Goal: Find specific page/section: Find specific page/section

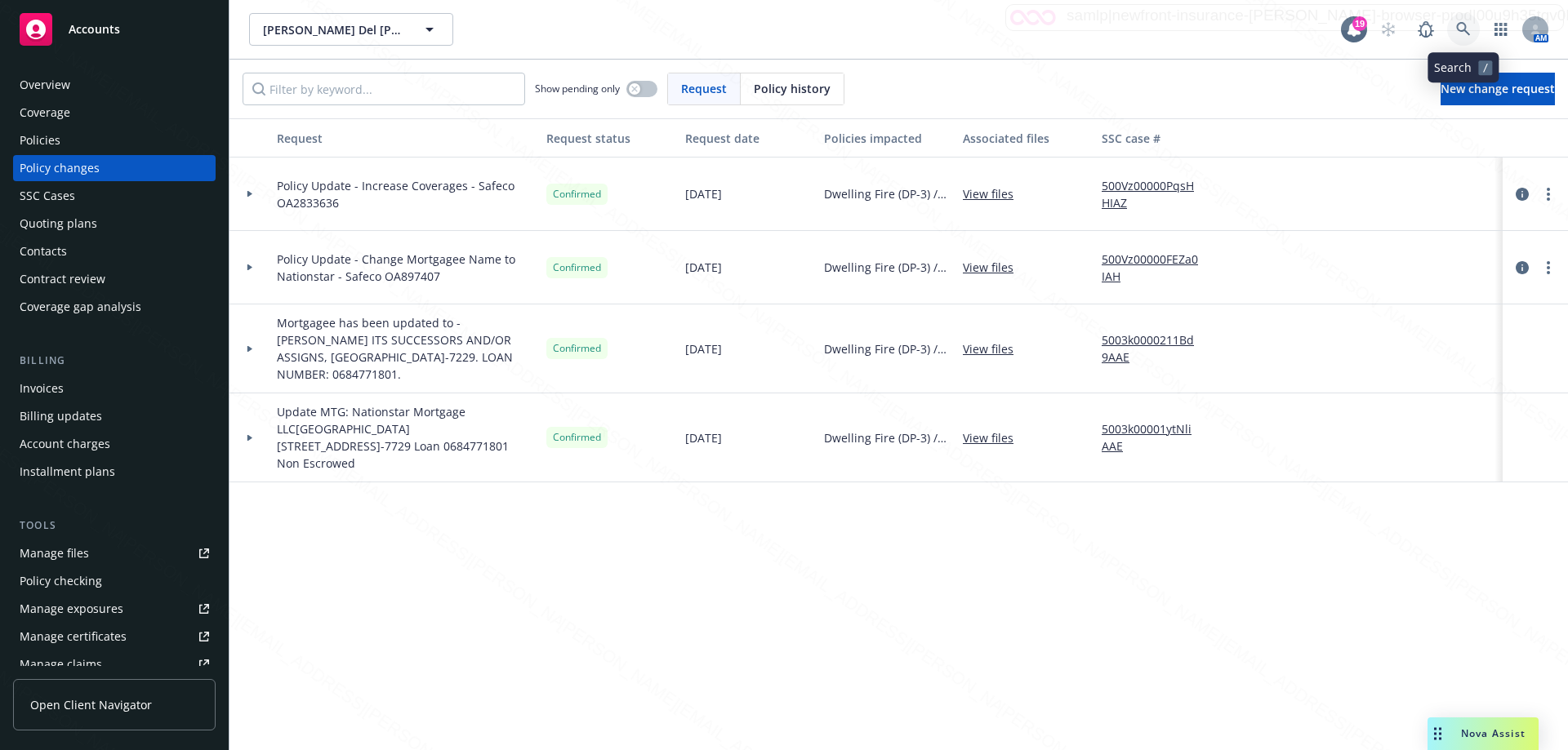
click at [1468, 25] on link at bounding box center [1464, 30] width 33 height 33
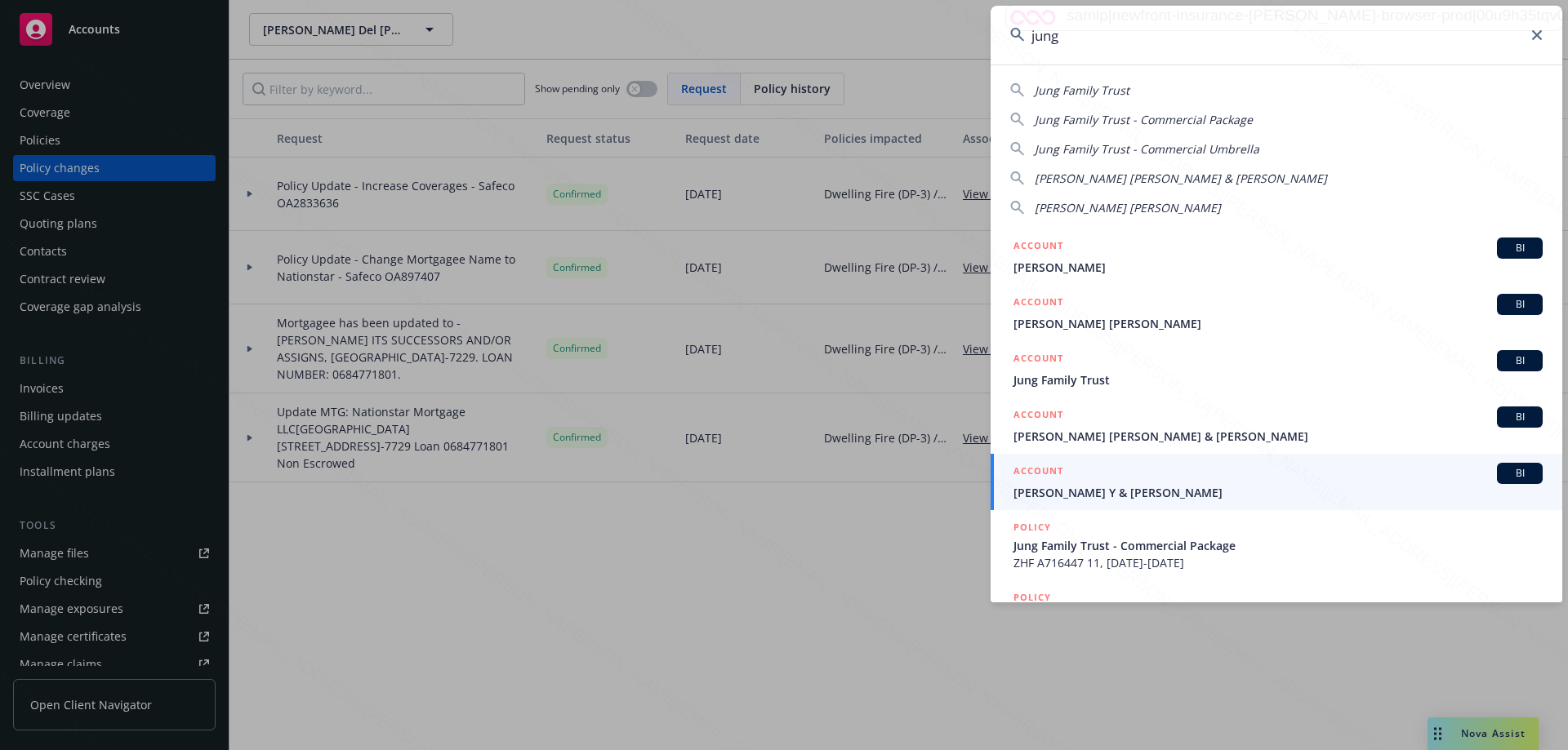
type input "jung"
click at [1073, 496] on span "[PERSON_NAME] Y & [PERSON_NAME]" at bounding box center [1278, 493] width 529 height 17
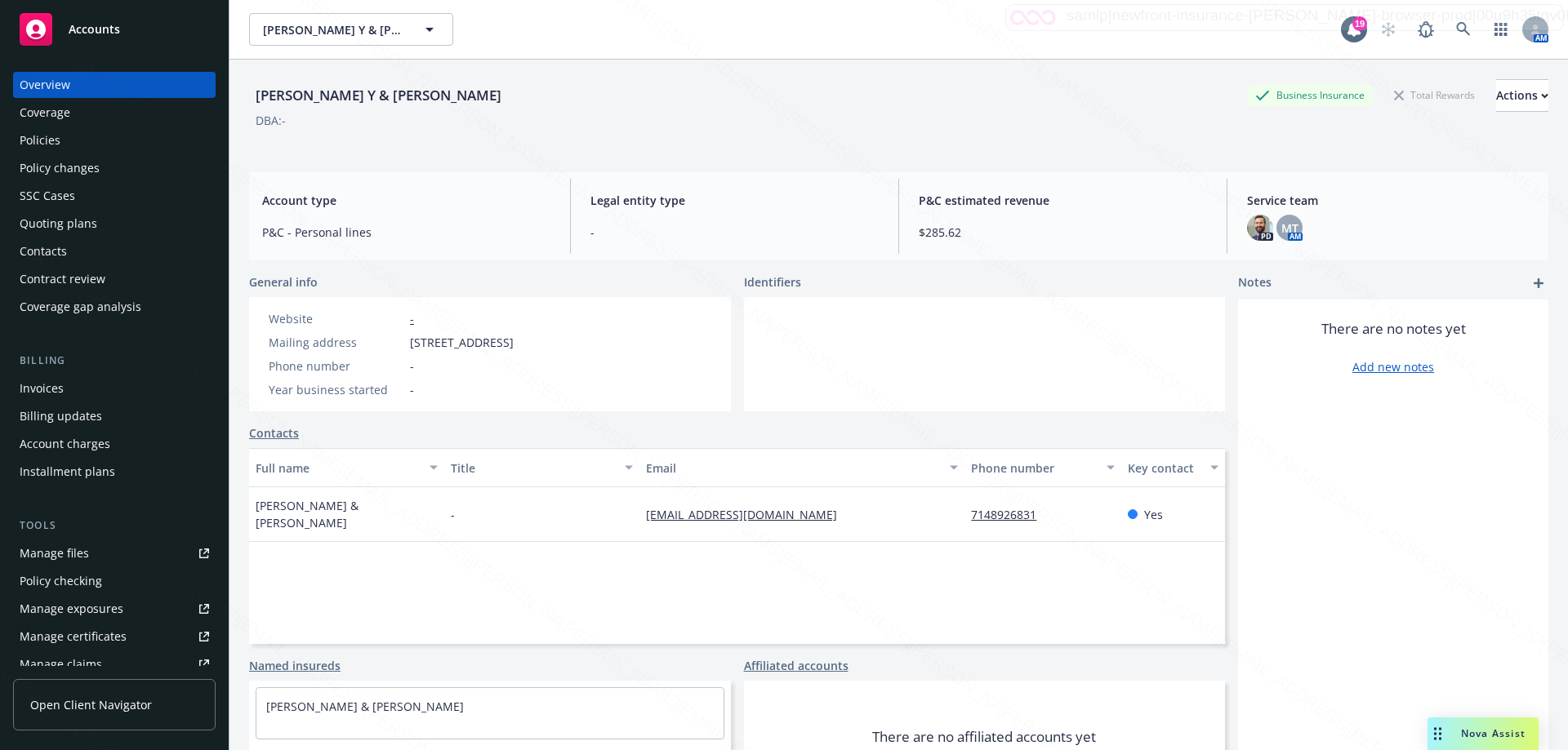
click at [46, 139] on div "Policies" at bounding box center [39, 140] width 41 height 26
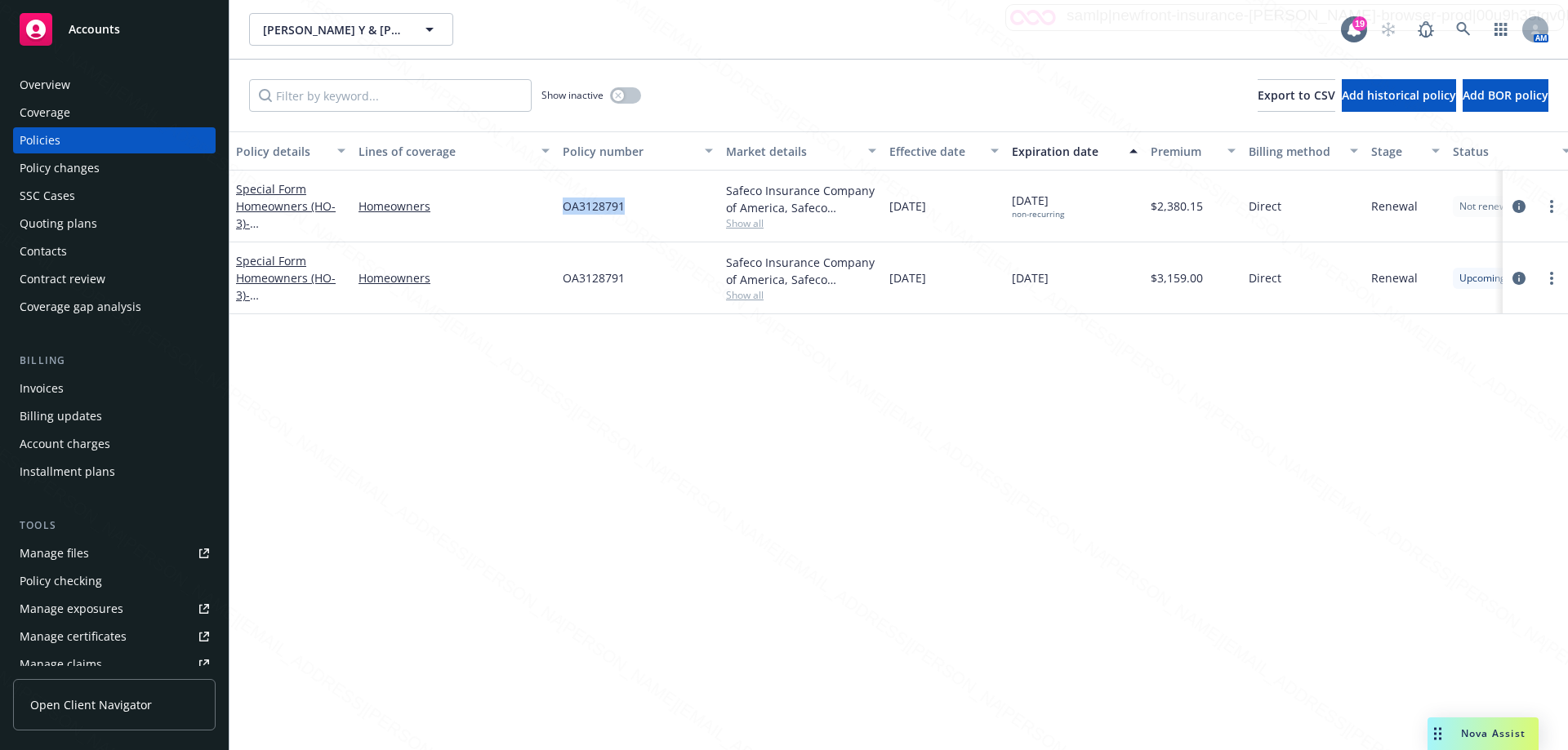
drag, startPoint x: 562, startPoint y: 202, endPoint x: 639, endPoint y: 203, distance: 77.0
click at [639, 203] on div "OA3128791" at bounding box center [638, 206] width 164 height 72
copy span "OA3128791"
click at [562, 550] on div "Policy details Lines of coverage Policy number Market details Effective date Ex…" at bounding box center [899, 440] width 1339 height 619
click at [1396, 159] on div "Stage" at bounding box center [1397, 151] width 51 height 17
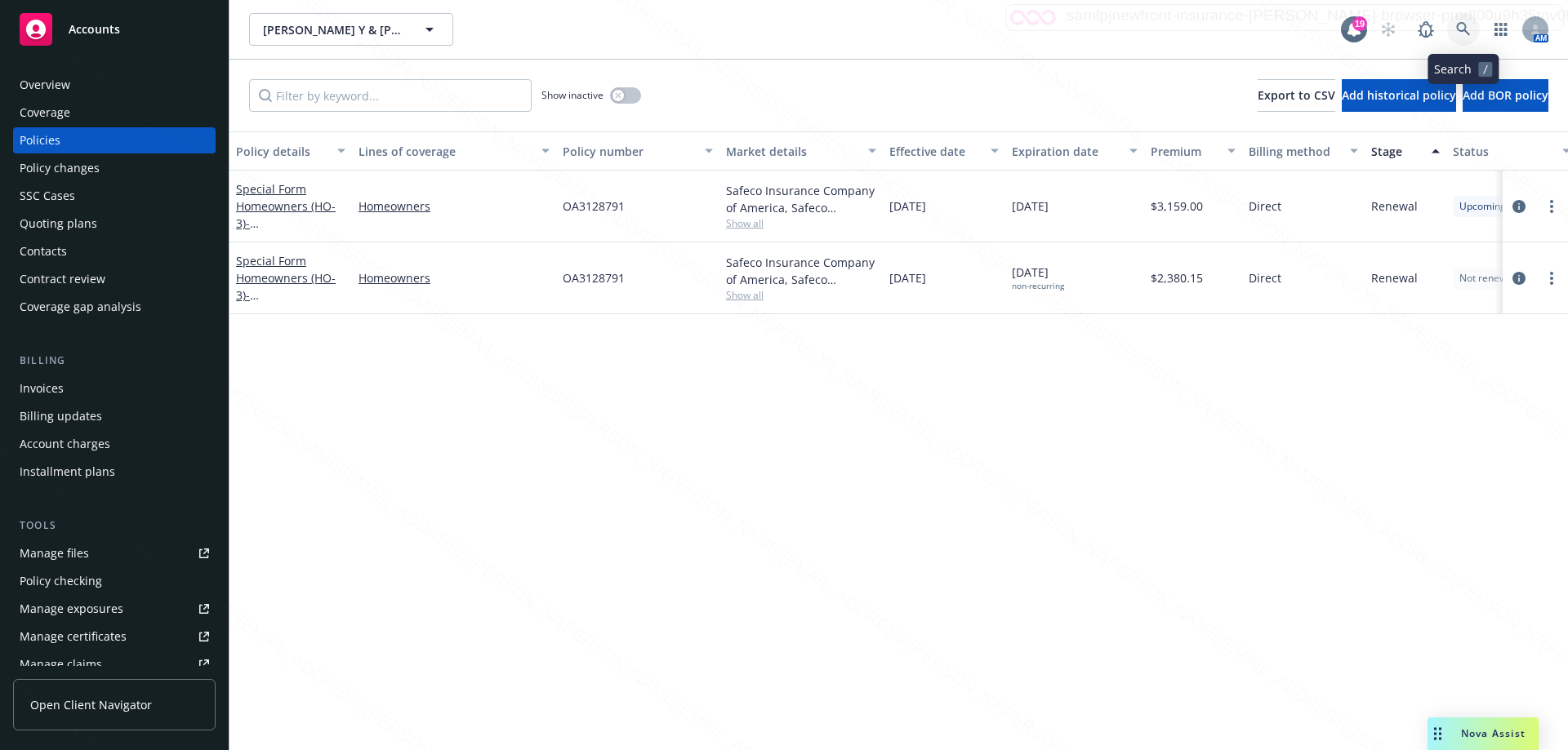
click at [1465, 33] on icon at bounding box center [1463, 29] width 14 height 14
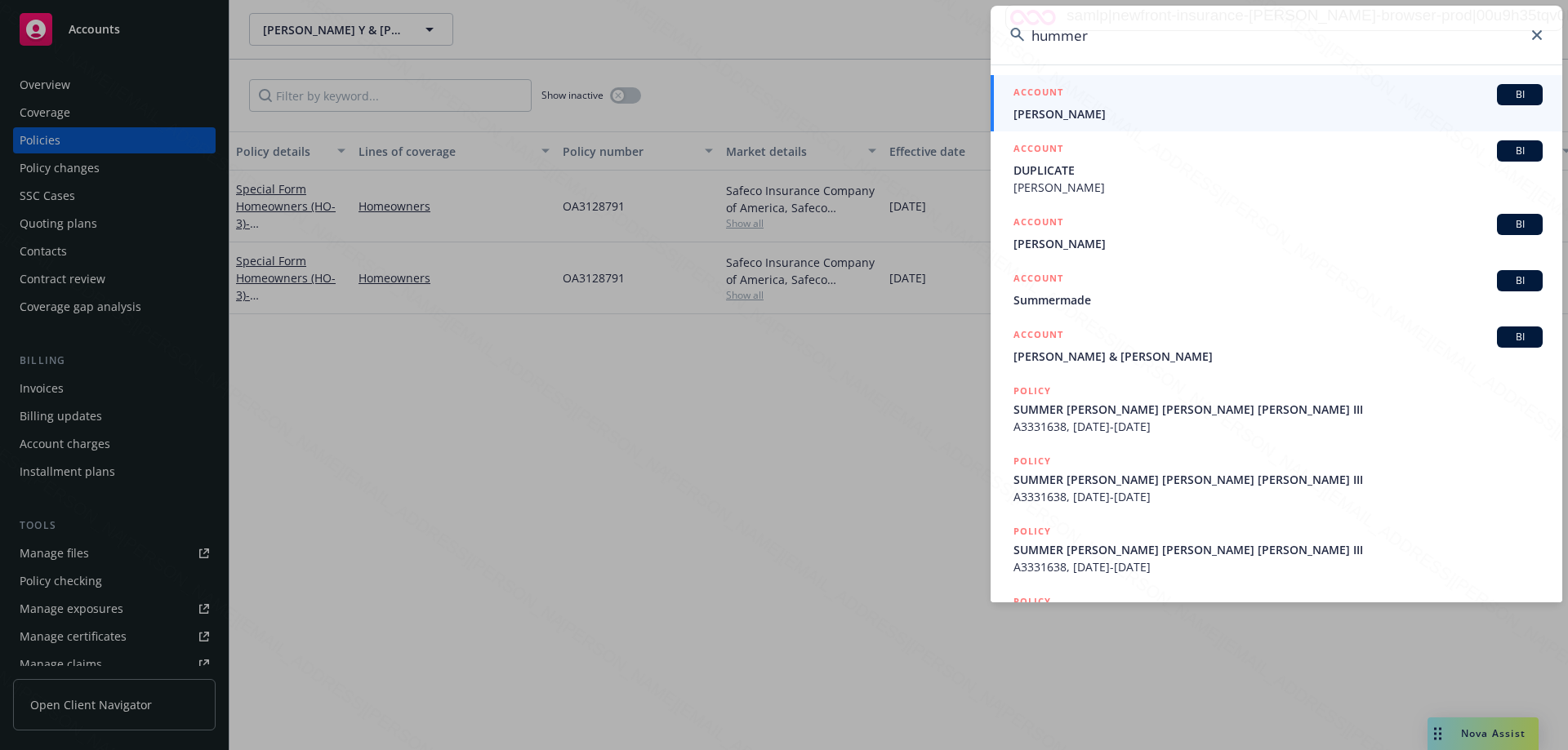
click at [1031, 36] on input "hummer" at bounding box center [1276, 34] width 571 height 58
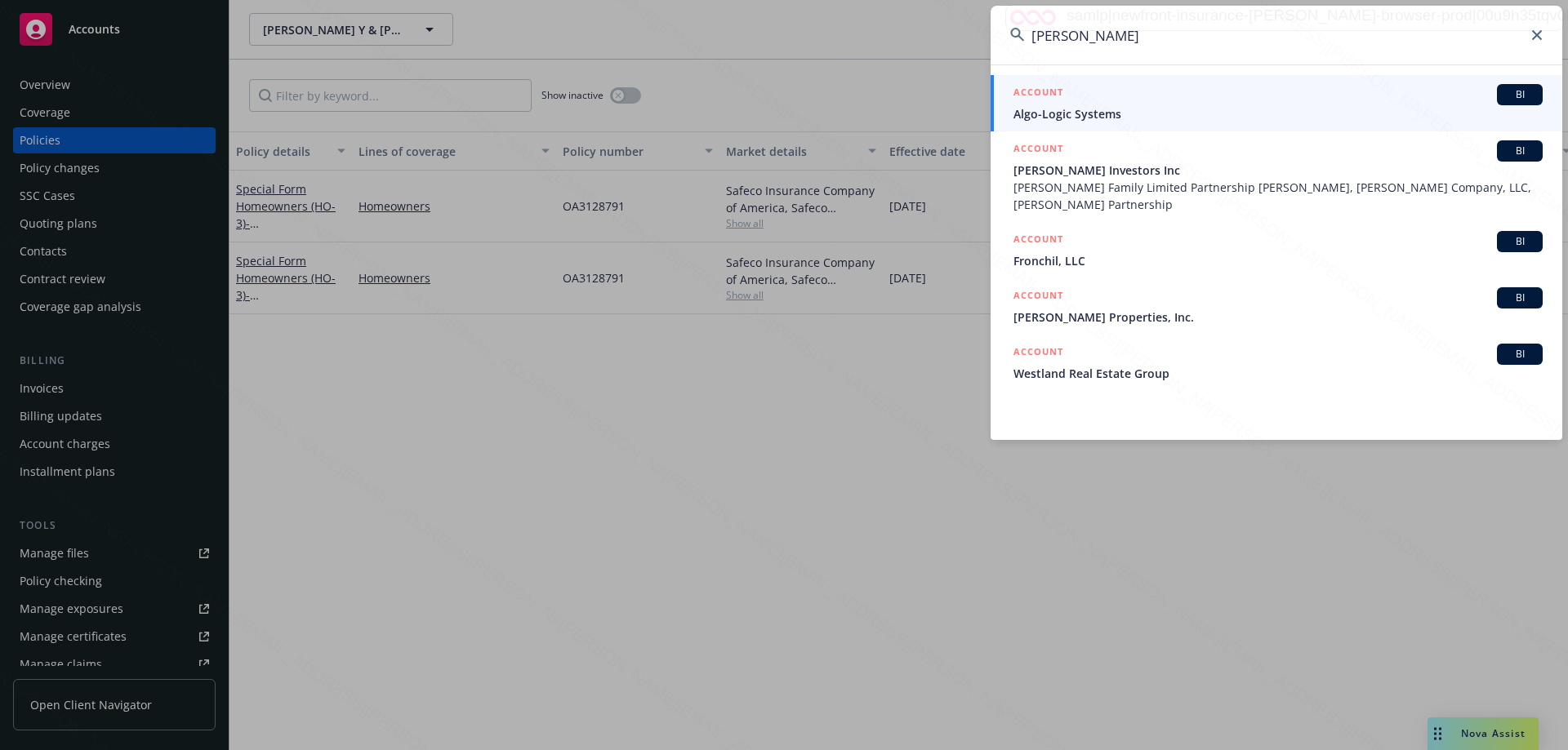
click at [1147, 53] on input "[PERSON_NAME]" at bounding box center [1276, 34] width 571 height 58
drag, startPoint x: 1139, startPoint y: 33, endPoint x: 1010, endPoint y: 36, distance: 129.0
click at [1010, 36] on input "[PERSON_NAME]" at bounding box center [1276, 34] width 571 height 58
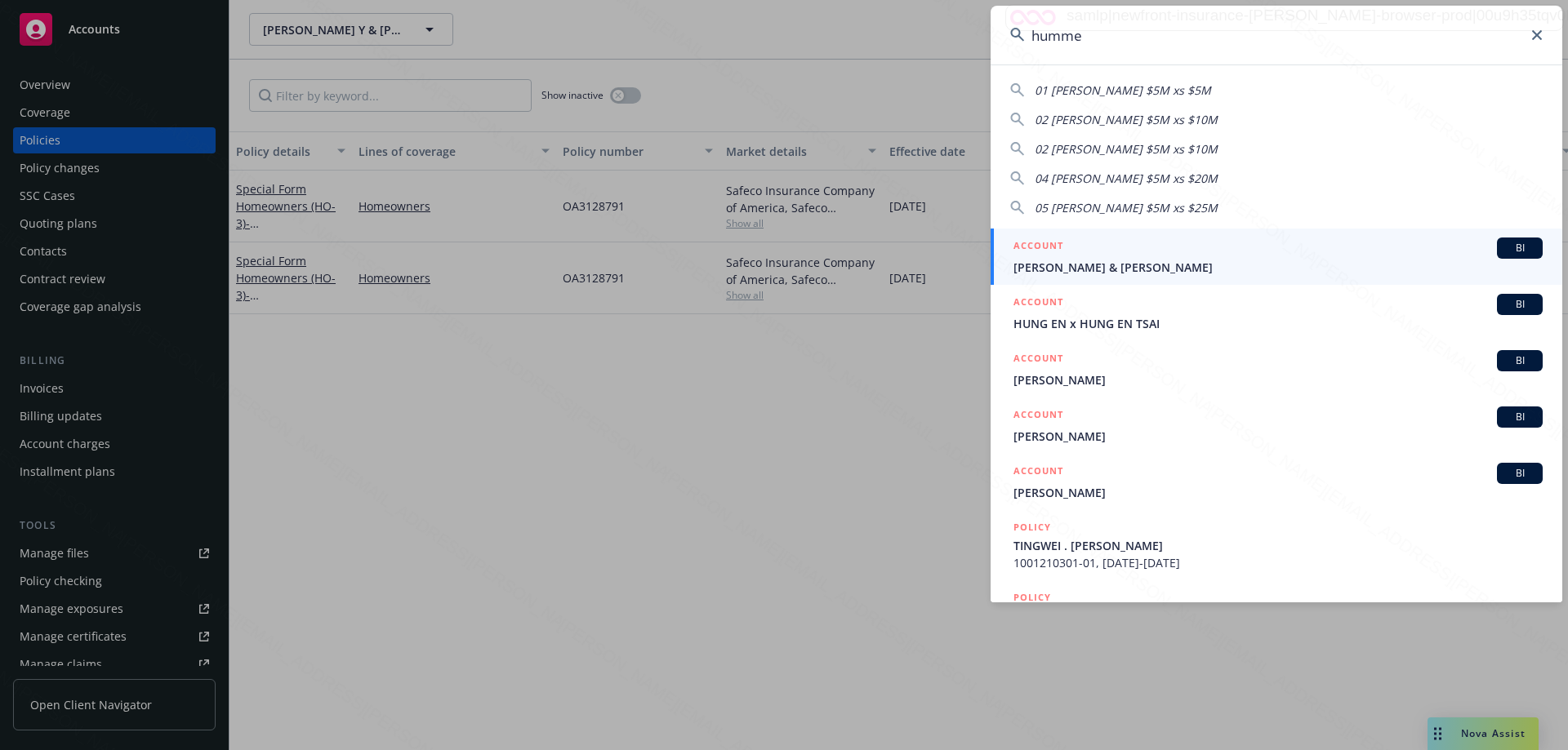
type input "hummer"
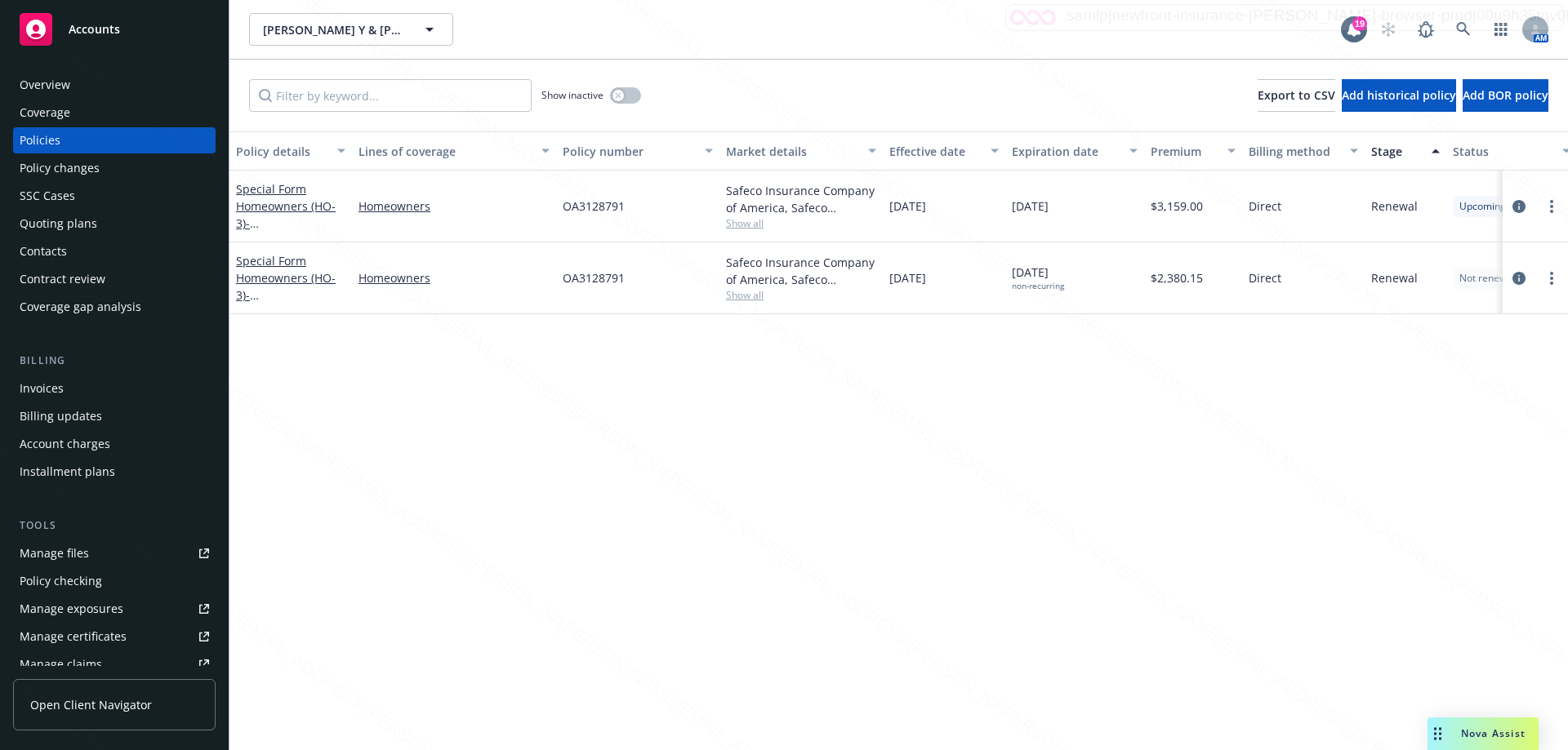
drag, startPoint x: 781, startPoint y: 470, endPoint x: 772, endPoint y: 453, distance: 19.2
